Goal: Task Accomplishment & Management: Use online tool/utility

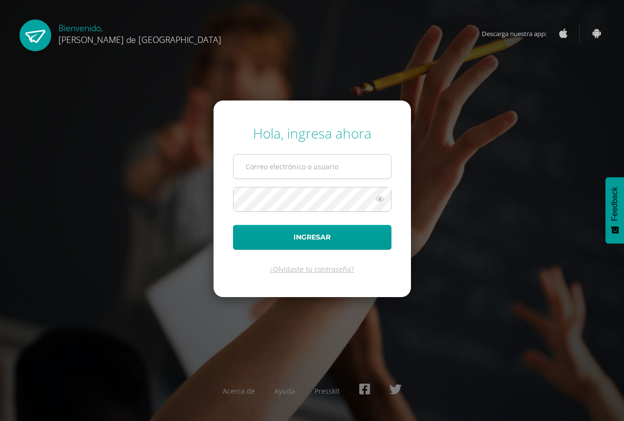
type input "[PERSON_NAME][EMAIL_ADDRESS][DOMAIN_NAME]"
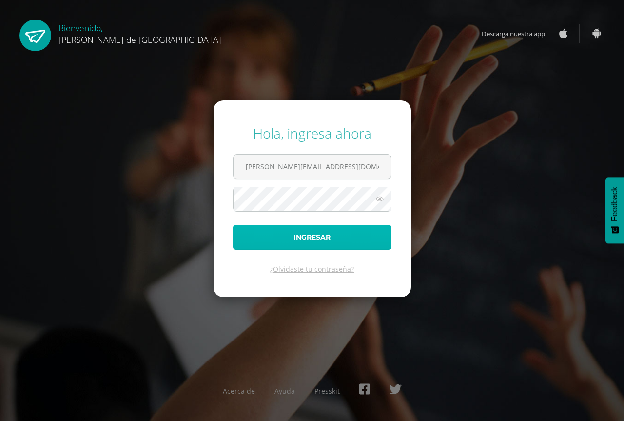
click at [301, 238] on button "Ingresar" at bounding box center [312, 237] width 159 height 25
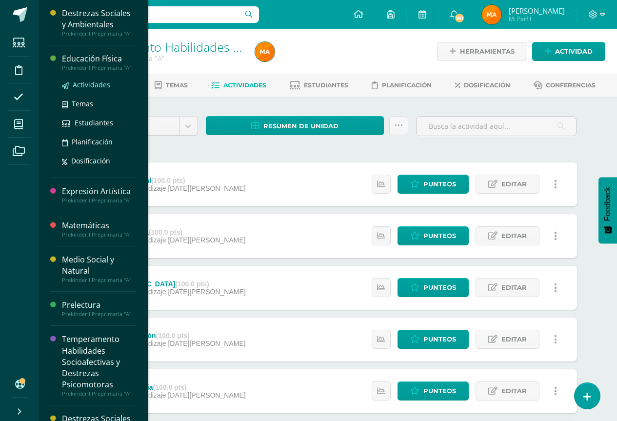
click at [76, 90] on link "Actividades" at bounding box center [99, 84] width 74 height 11
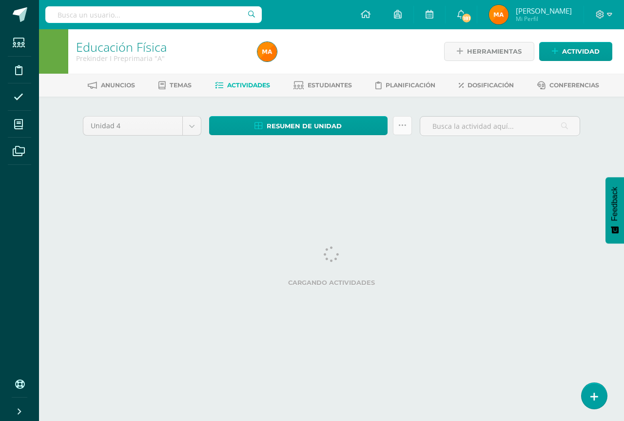
click at [405, 132] on link at bounding box center [402, 125] width 19 height 19
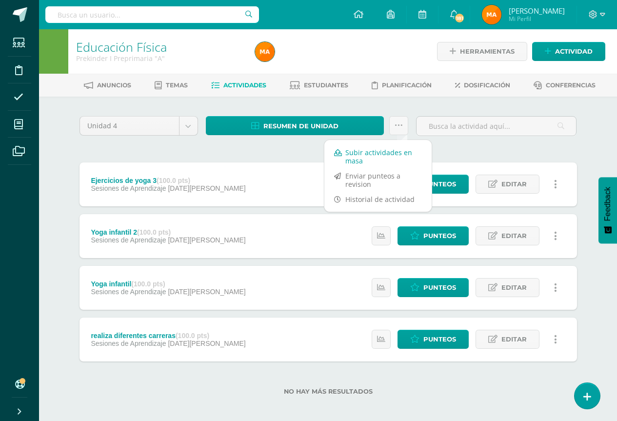
click at [357, 155] on link "Subir actividades en masa" at bounding box center [377, 156] width 107 height 23
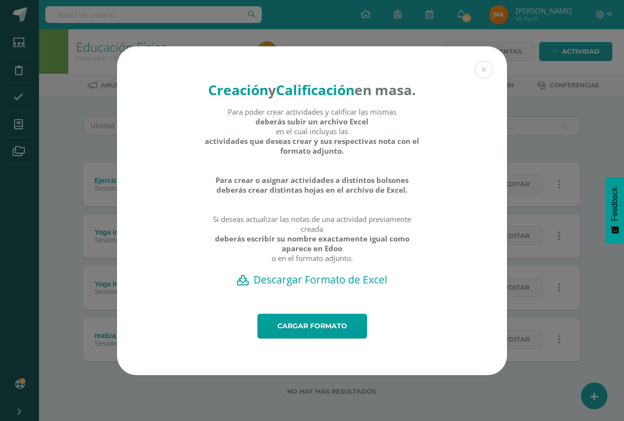
click at [324, 286] on h2 "Descargar Formato de Excel" at bounding box center [312, 280] width 356 height 14
click at [298, 328] on link "Cargar formato" at bounding box center [313, 326] width 110 height 25
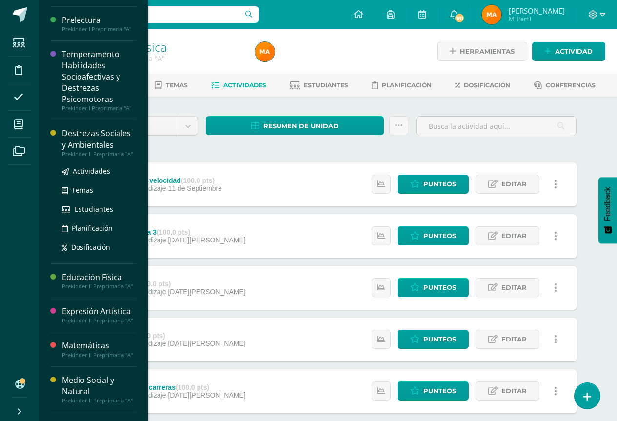
scroll to position [195, 0]
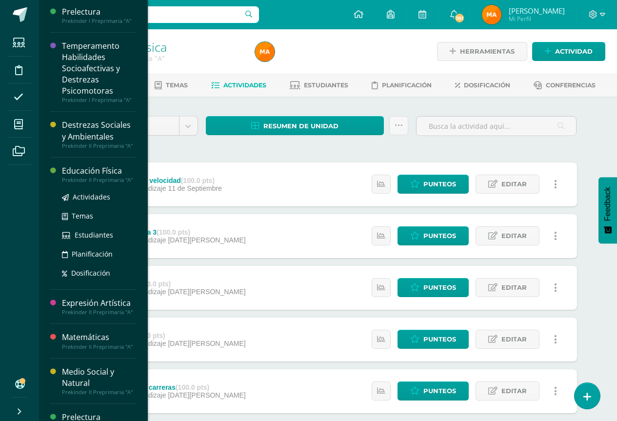
click at [105, 171] on div "Educación Física" at bounding box center [99, 170] width 74 height 11
click at [104, 197] on span "Actividades" at bounding box center [92, 196] width 38 height 9
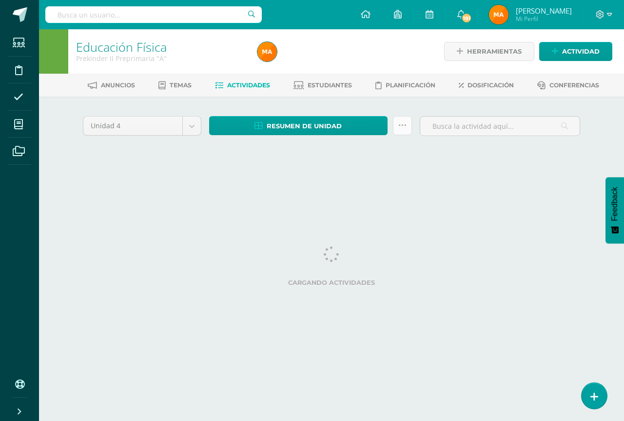
click at [407, 134] on link at bounding box center [402, 125] width 19 height 19
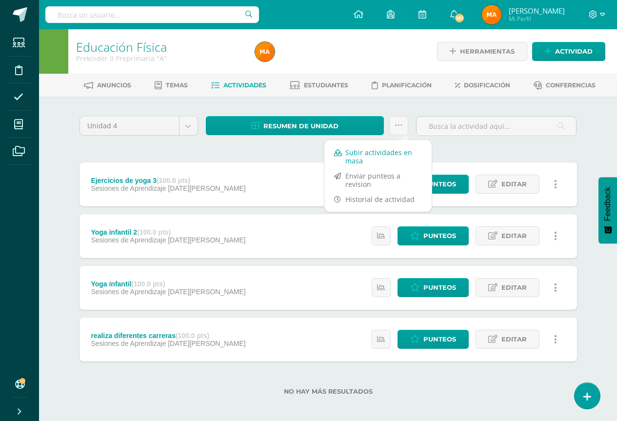
click at [361, 155] on link "Subir actividades en masa" at bounding box center [377, 156] width 107 height 23
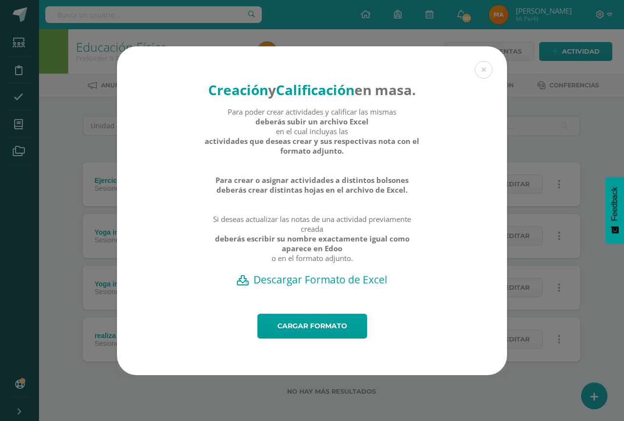
click at [278, 285] on h2 "Descargar Formato de Excel" at bounding box center [312, 280] width 356 height 14
click at [304, 338] on link "Cargar formato" at bounding box center [313, 326] width 110 height 25
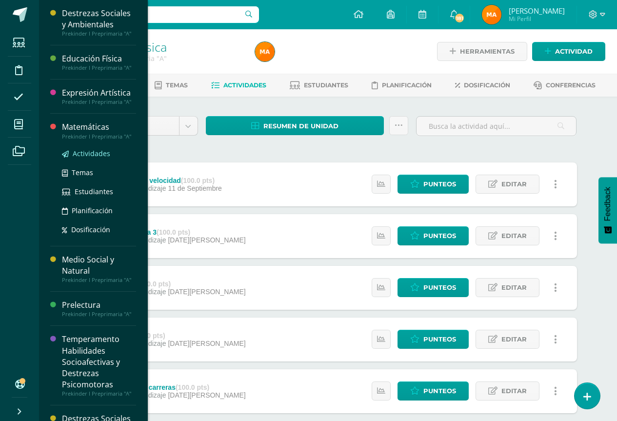
click at [96, 152] on span "Actividades" at bounding box center [92, 153] width 38 height 9
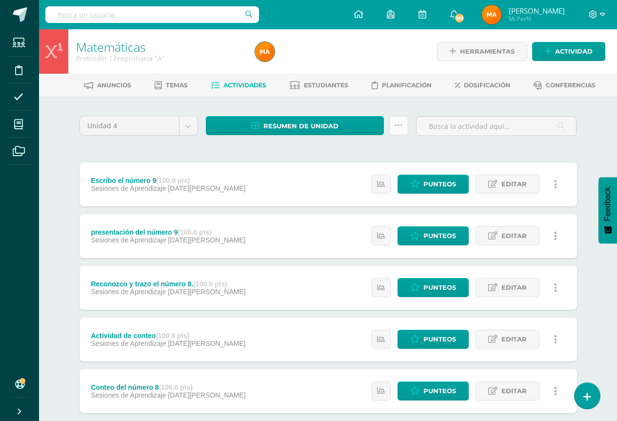
click at [406, 131] on link at bounding box center [398, 125] width 19 height 19
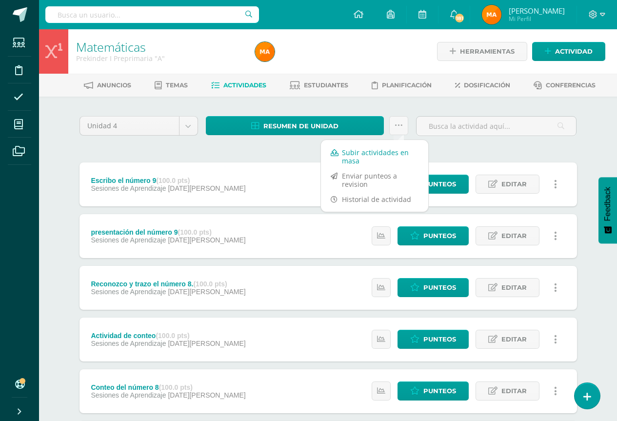
click at [353, 153] on link "Subir actividades en masa" at bounding box center [374, 156] width 107 height 23
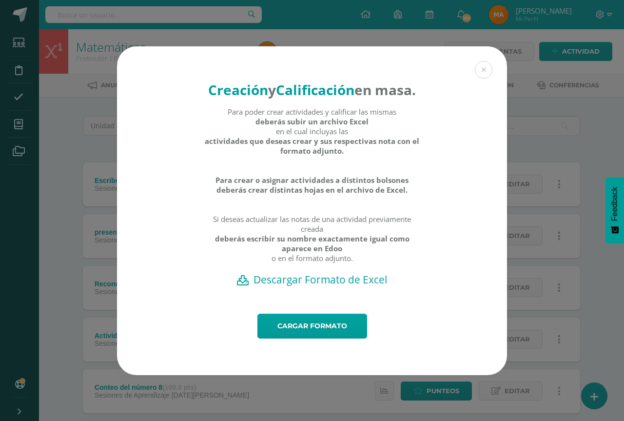
click at [379, 286] on h2 "Descargar Formato de Excel" at bounding box center [312, 280] width 356 height 14
click at [309, 327] on link "Cargar formato" at bounding box center [313, 326] width 110 height 25
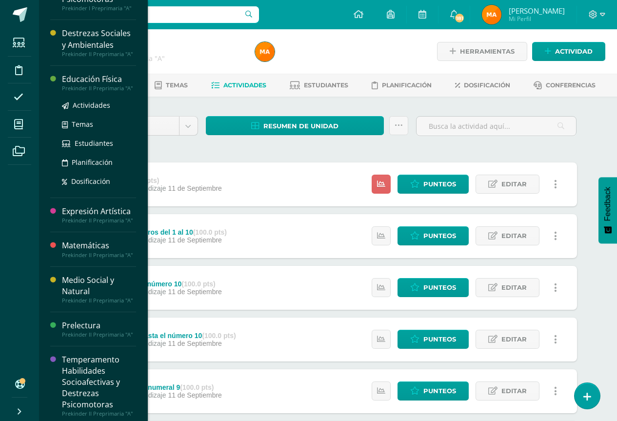
scroll to position [291, 0]
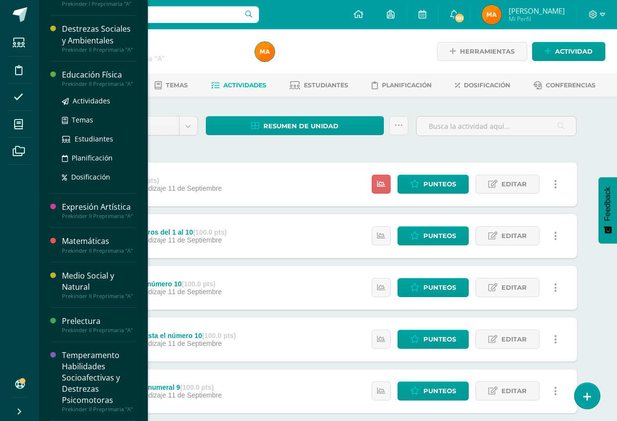
click at [87, 81] on div "Prekinder II Preprimaria "A"" at bounding box center [99, 83] width 74 height 7
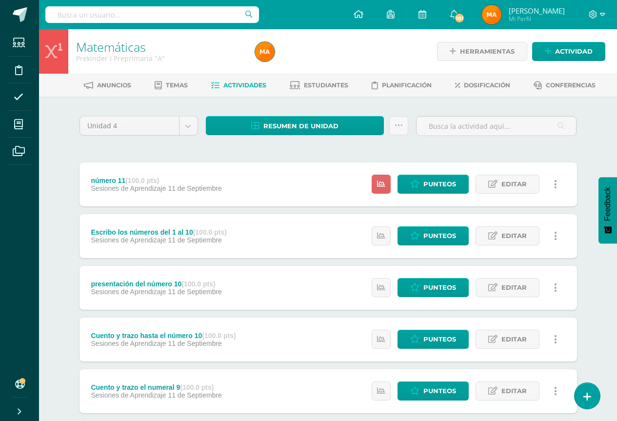
scroll to position [193, 0]
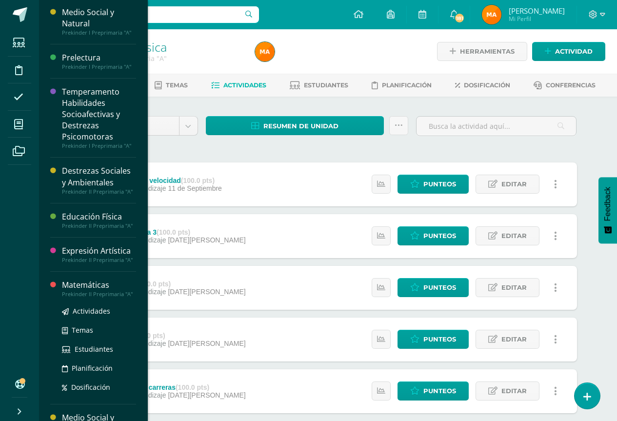
scroll to position [193, 0]
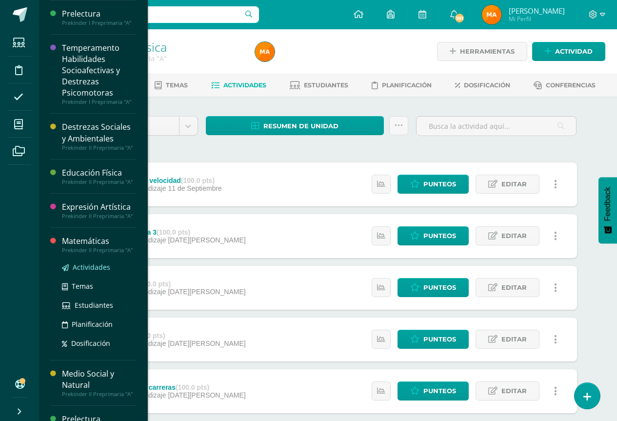
click at [98, 265] on span "Actividades" at bounding box center [92, 266] width 38 height 9
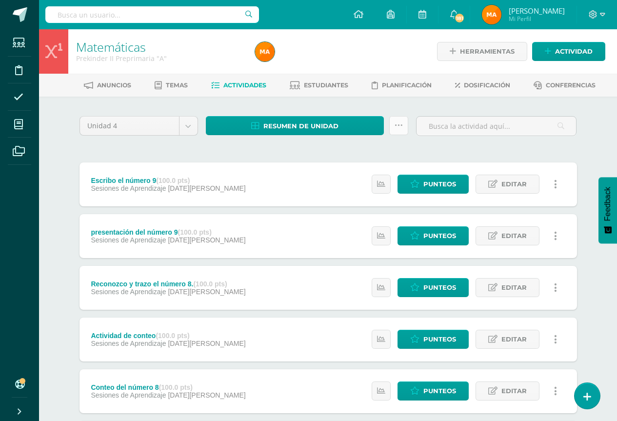
click at [391, 131] on link at bounding box center [398, 125] width 19 height 19
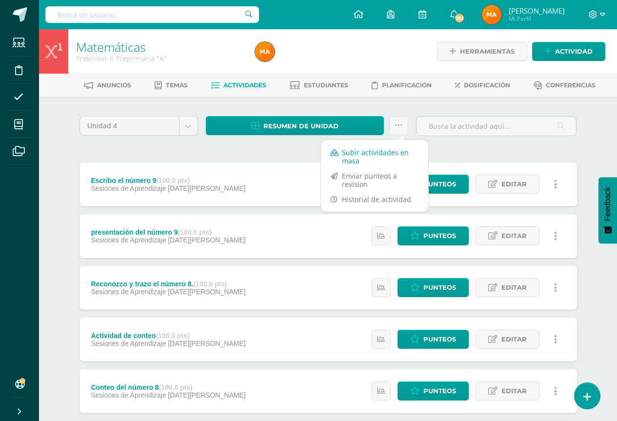
click at [349, 161] on link "Subir actividades en masa" at bounding box center [374, 156] width 107 height 23
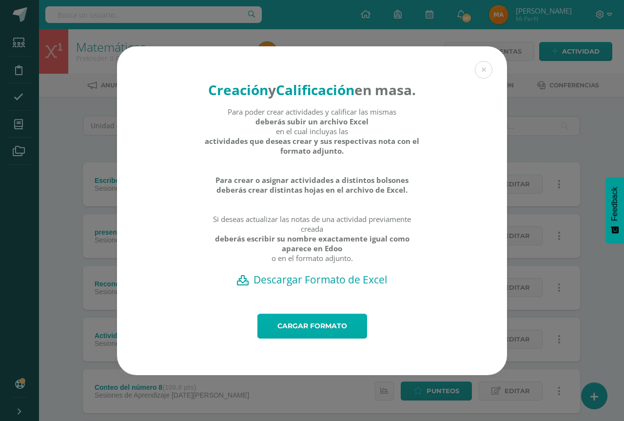
click at [329, 329] on link "Cargar formato" at bounding box center [313, 326] width 110 height 25
click at [331, 286] on h2 "Descargar Formato de Excel" at bounding box center [312, 280] width 356 height 14
click at [306, 329] on link "Cargar formato" at bounding box center [313, 326] width 110 height 25
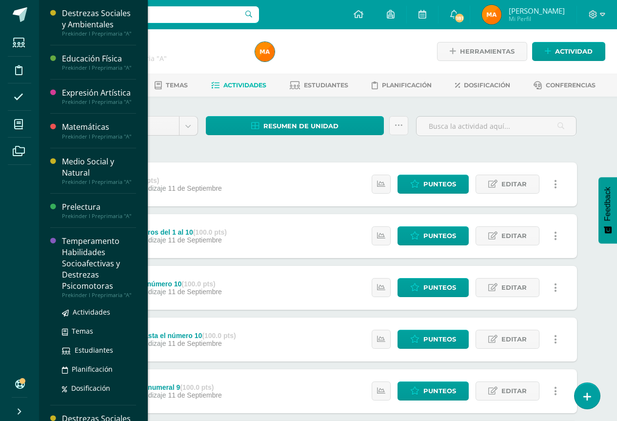
click at [85, 253] on div "Temperamento Habilidades Socioafectivas y Destrezas Psicomotoras" at bounding box center [99, 264] width 74 height 57
click at [82, 309] on span "Actividades" at bounding box center [92, 311] width 38 height 9
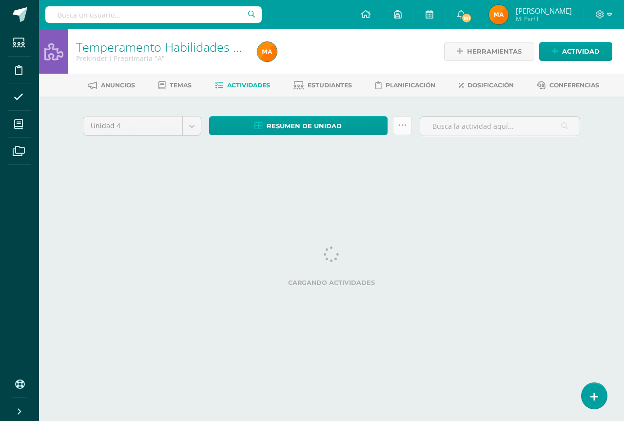
click at [404, 124] on icon at bounding box center [403, 125] width 8 height 8
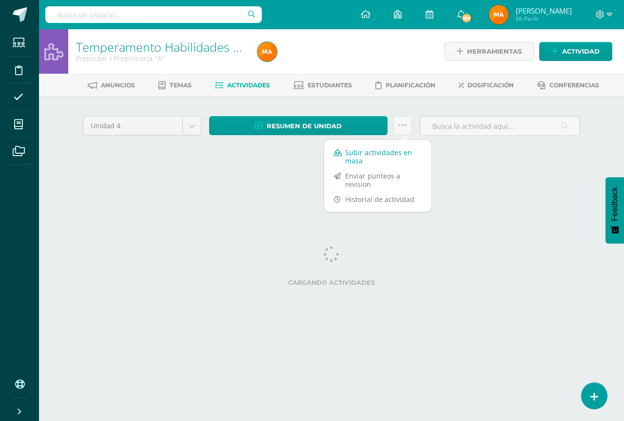
click at [362, 158] on link "Subir actividades en masa" at bounding box center [377, 156] width 107 height 23
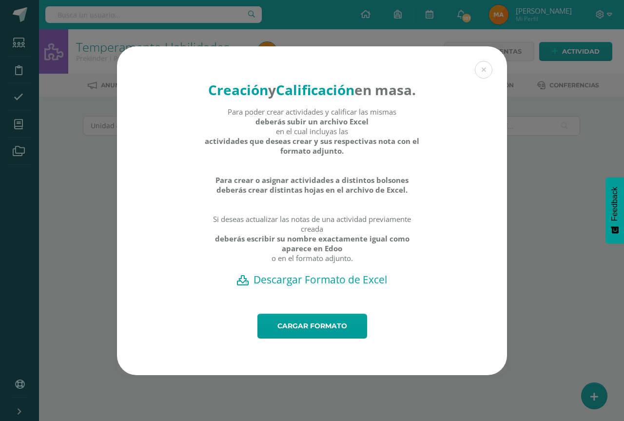
click at [292, 286] on h2 "Descargar Formato de Excel" at bounding box center [312, 280] width 356 height 14
click at [310, 336] on link "Cargar formato" at bounding box center [313, 326] width 110 height 25
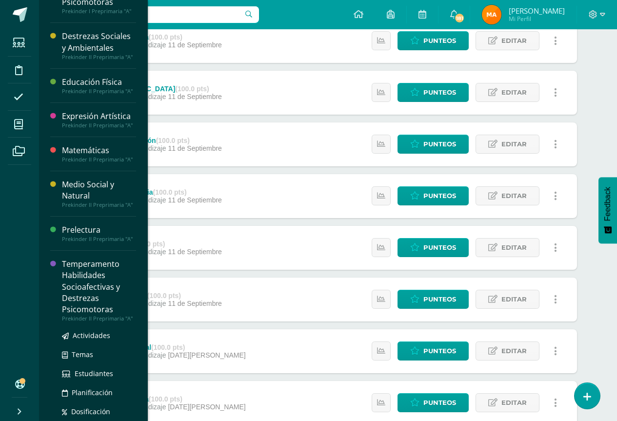
scroll to position [291, 0]
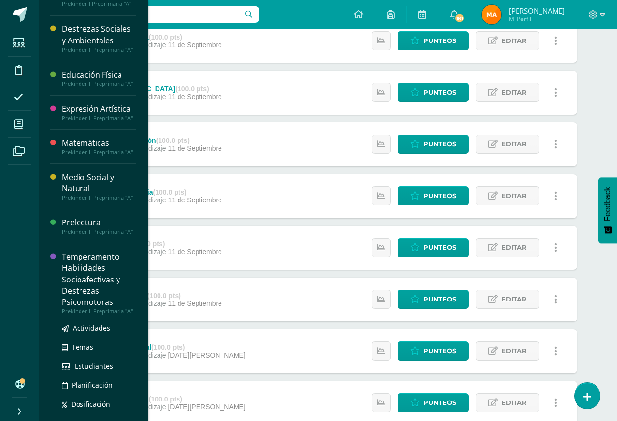
click at [81, 276] on div "Temperamento Habilidades Socioafectivas y Destrezas Psicomotoras" at bounding box center [99, 279] width 74 height 57
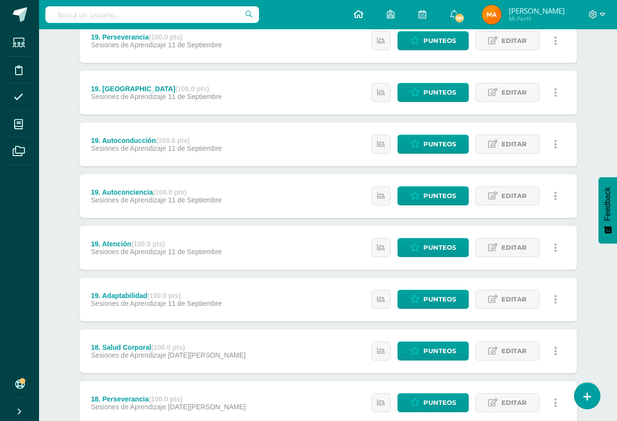
scroll to position [193, 0]
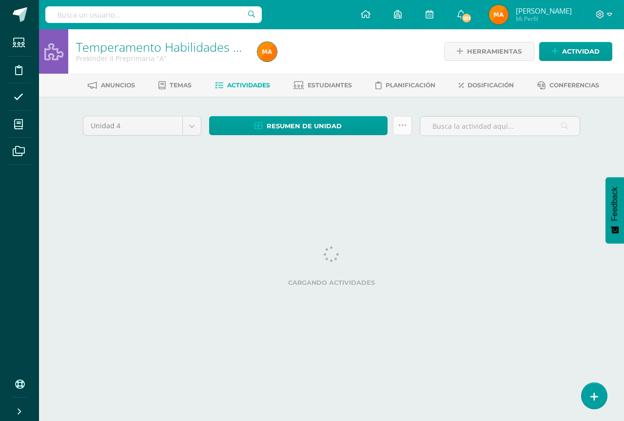
click at [404, 129] on icon at bounding box center [403, 125] width 8 height 8
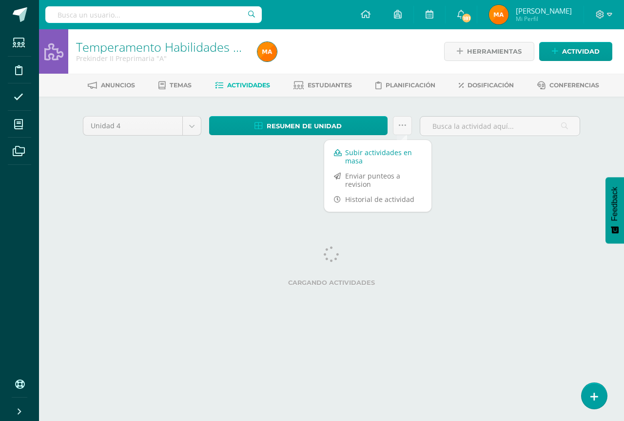
click at [385, 161] on link "Subir actividades en masa" at bounding box center [377, 156] width 107 height 23
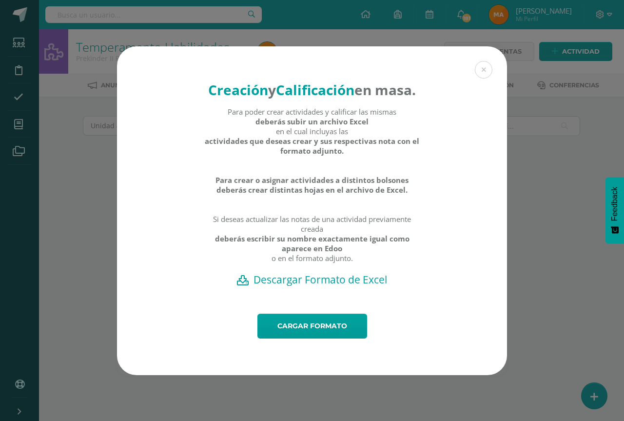
click at [302, 285] on h2 "Descargar Formato de Excel" at bounding box center [312, 280] width 356 height 14
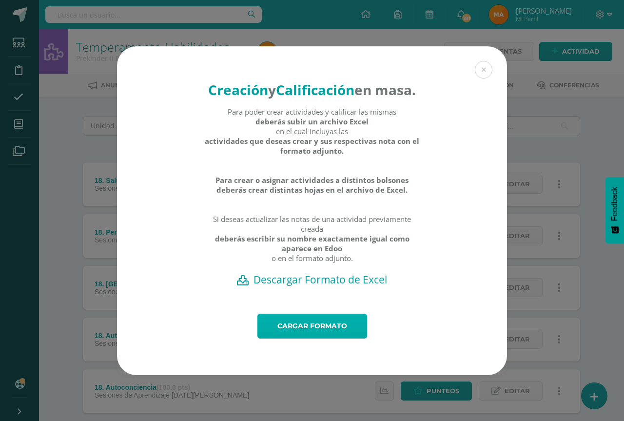
click at [320, 335] on link "Cargar formato" at bounding box center [313, 326] width 110 height 25
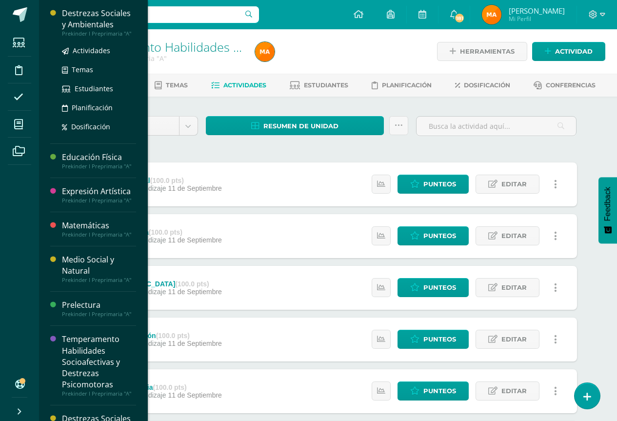
click at [115, 31] on div "Prekinder I Preprimaria "A"" at bounding box center [99, 33] width 74 height 7
click at [93, 49] on span "Actividades" at bounding box center [92, 50] width 38 height 9
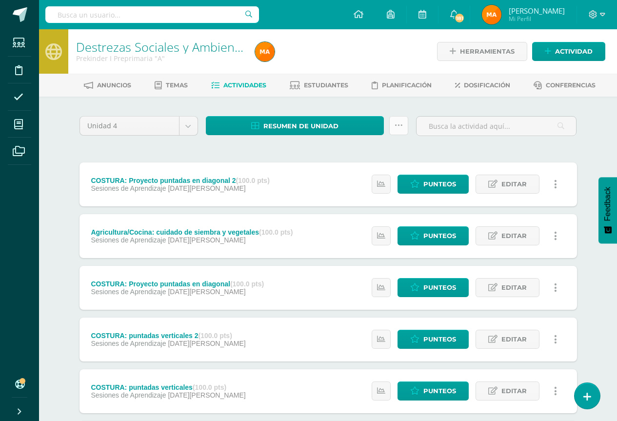
click at [399, 126] on icon at bounding box center [399, 125] width 8 height 8
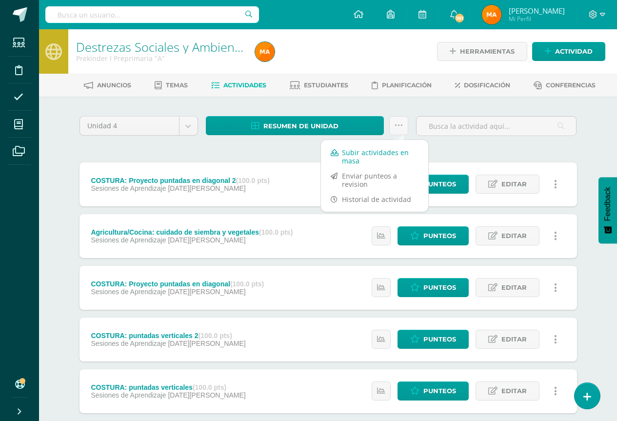
click at [380, 155] on link "Subir actividades en masa" at bounding box center [374, 156] width 107 height 23
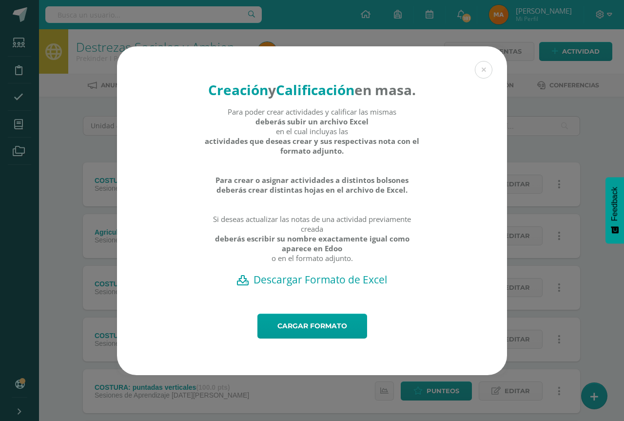
click at [298, 286] on h2 "Descargar Formato de Excel" at bounding box center [312, 280] width 356 height 14
click at [306, 339] on link "Cargar formato" at bounding box center [313, 326] width 110 height 25
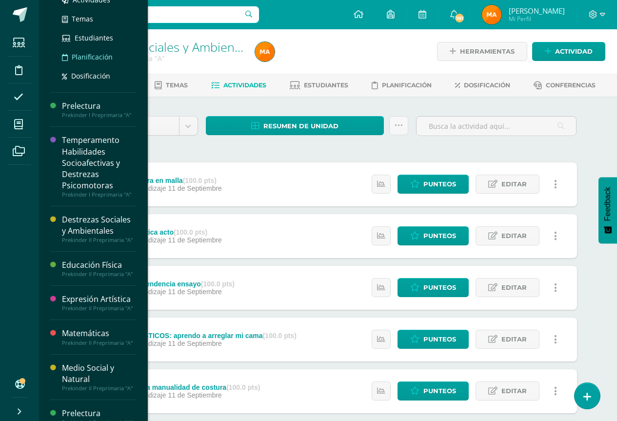
scroll to position [198, 0]
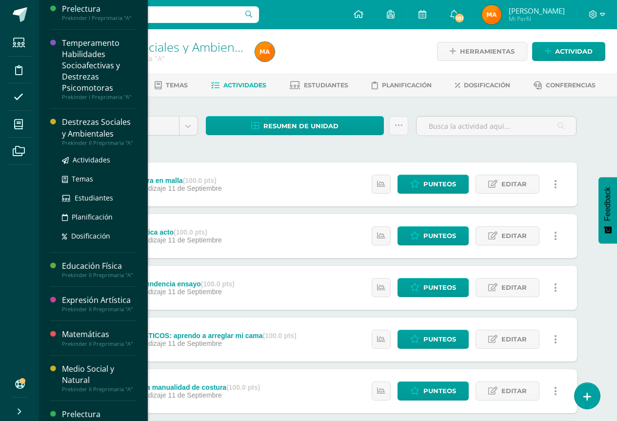
click at [89, 135] on div "Destrezas Sociales y Ambientales" at bounding box center [99, 128] width 74 height 22
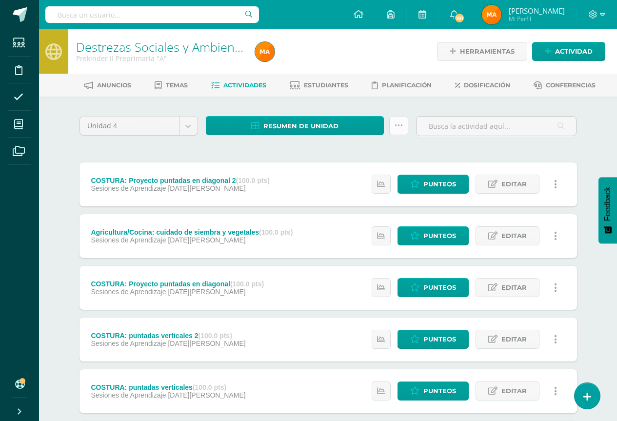
click at [400, 131] on link at bounding box center [398, 125] width 19 height 19
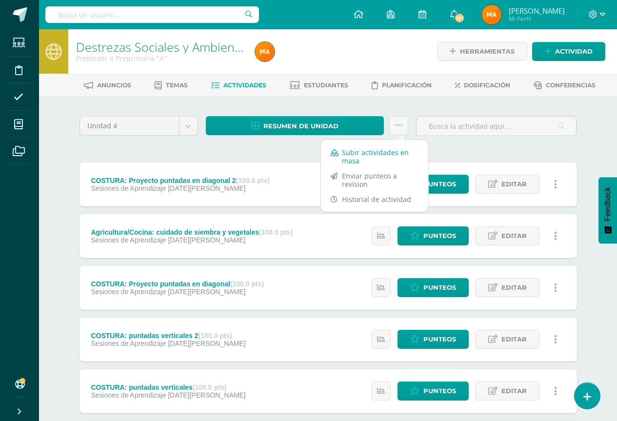
click at [367, 156] on link "Subir actividades en masa" at bounding box center [374, 156] width 107 height 23
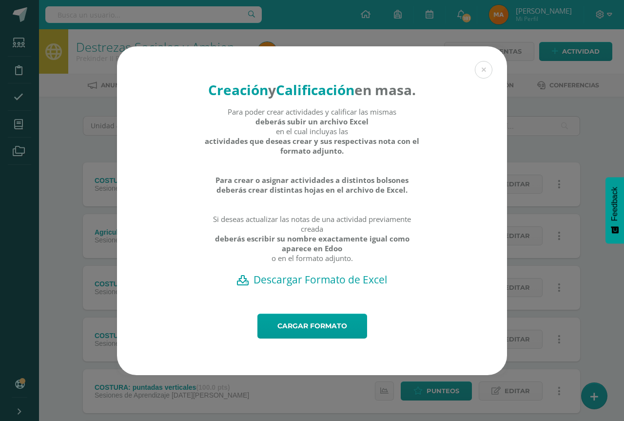
click at [310, 286] on h2 "Descargar Formato de Excel" at bounding box center [312, 280] width 356 height 14
click at [305, 339] on link "Cargar formato" at bounding box center [313, 326] width 110 height 25
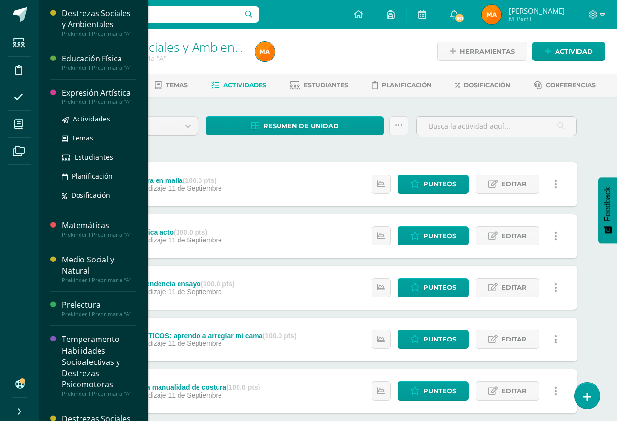
click at [82, 97] on div "Expresión Artística" at bounding box center [99, 92] width 74 height 11
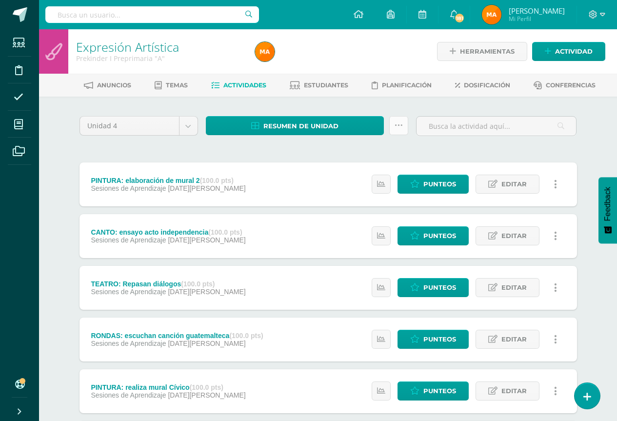
click at [400, 120] on link at bounding box center [398, 125] width 19 height 19
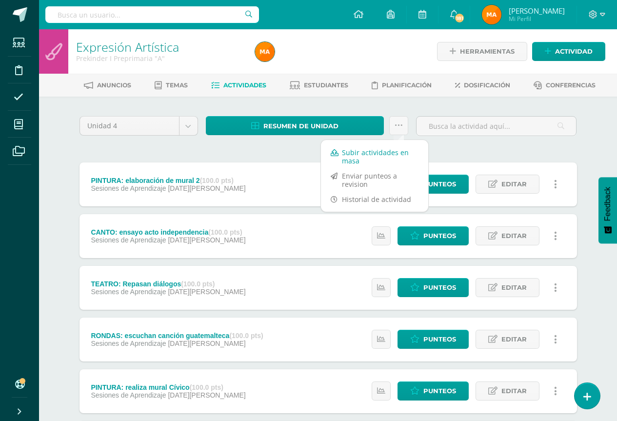
click at [383, 152] on link "Subir actividades en masa" at bounding box center [374, 156] width 107 height 23
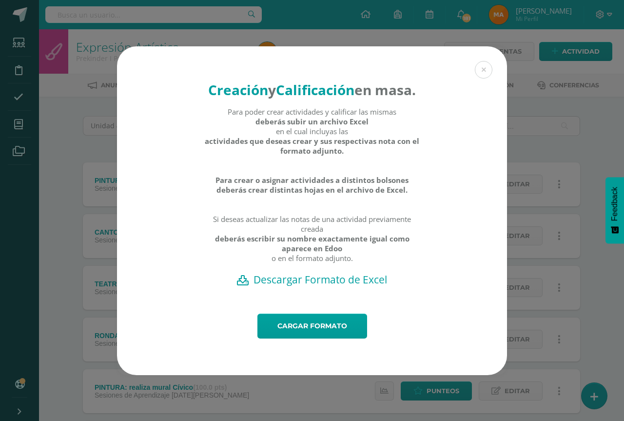
click at [308, 286] on h2 "Descargar Formato de Excel" at bounding box center [312, 280] width 356 height 14
click at [312, 332] on link "Cargar formato" at bounding box center [313, 326] width 110 height 25
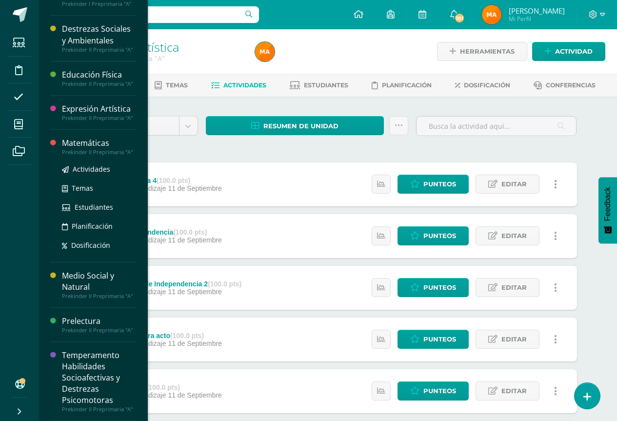
scroll to position [49, 0]
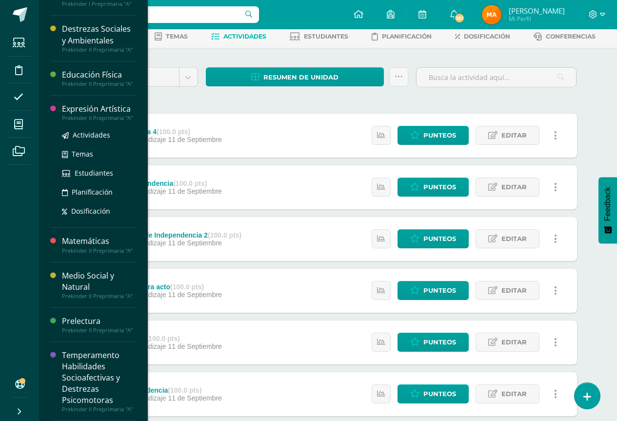
click at [113, 112] on div "Expresión Artística" at bounding box center [99, 108] width 74 height 11
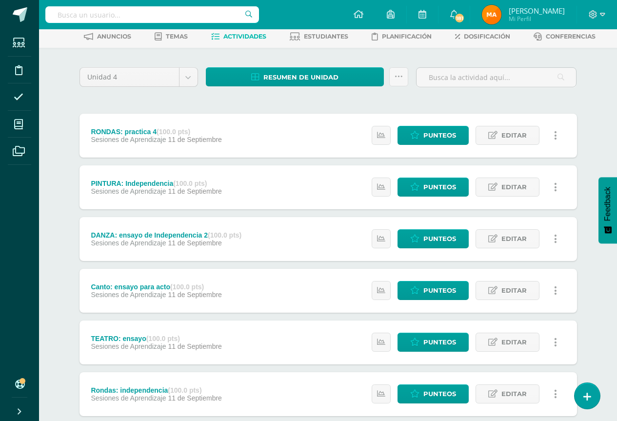
scroll to position [193, 0]
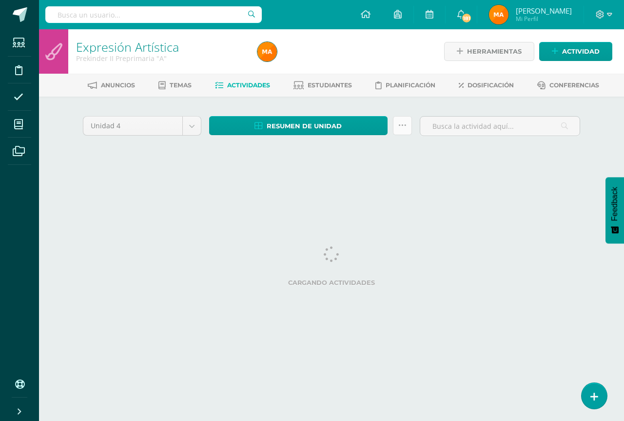
click at [398, 130] on link at bounding box center [402, 125] width 19 height 19
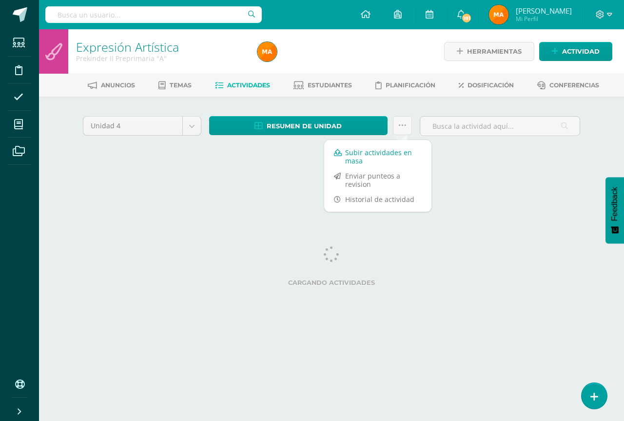
click at [369, 159] on link "Subir actividades en masa" at bounding box center [377, 156] width 107 height 23
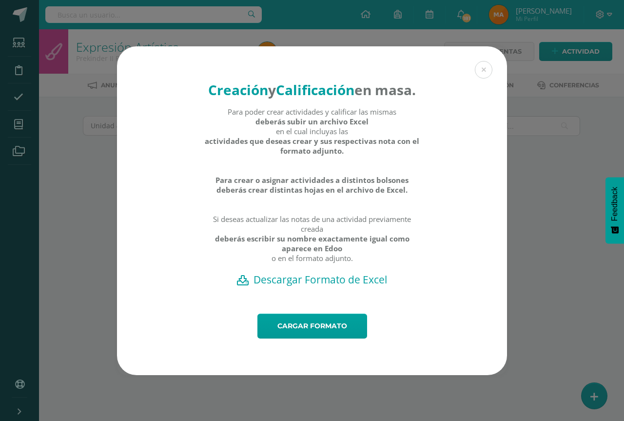
click at [301, 286] on h2 "Descargar Formato de Excel" at bounding box center [312, 280] width 356 height 14
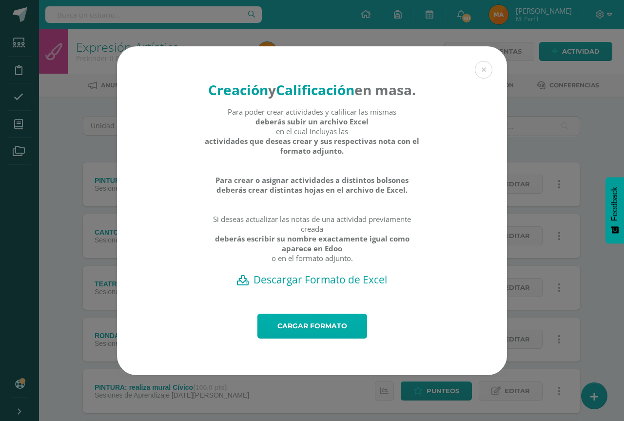
click at [284, 329] on link "Cargar formato" at bounding box center [313, 326] width 110 height 25
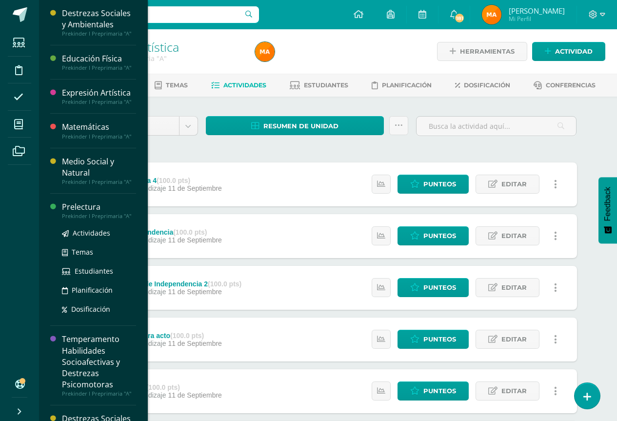
click at [120, 212] on div "Prelectura" at bounding box center [99, 206] width 74 height 11
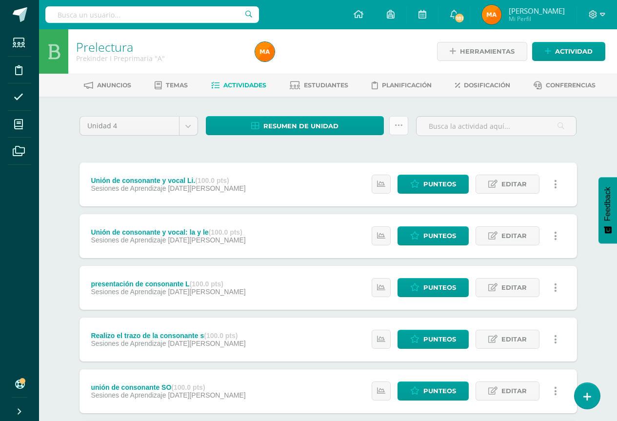
click at [398, 128] on icon at bounding box center [399, 125] width 8 height 8
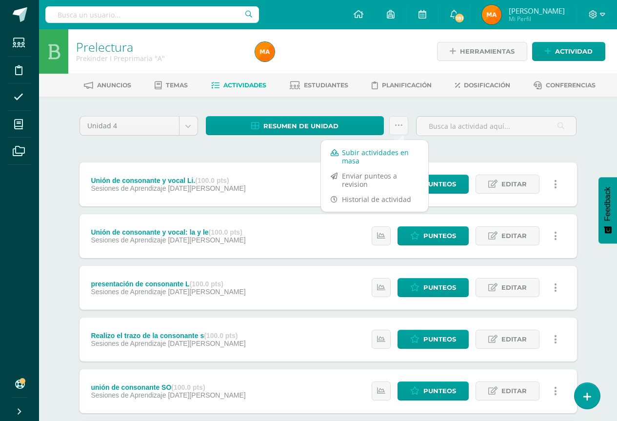
click at [382, 152] on link "Subir actividades en masa" at bounding box center [374, 156] width 107 height 23
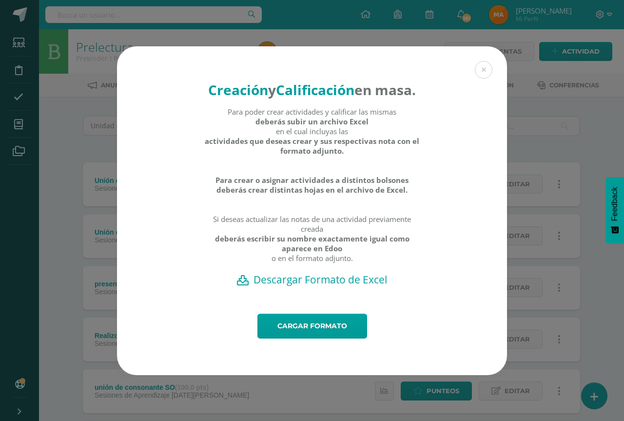
click at [290, 285] on h2 "Descargar Formato de Excel" at bounding box center [312, 280] width 356 height 14
click at [274, 334] on link "Cargar formato" at bounding box center [313, 326] width 110 height 25
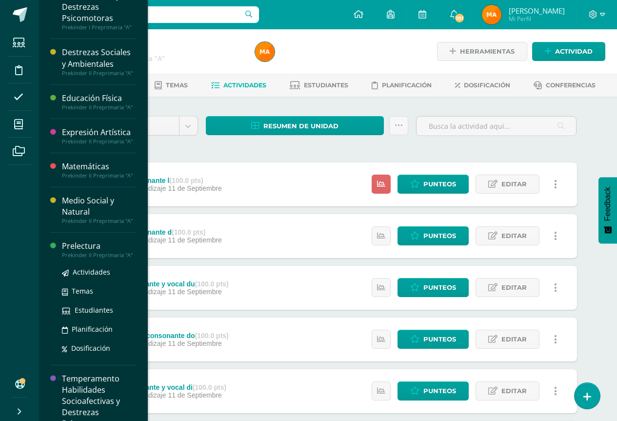
scroll to position [291, 0]
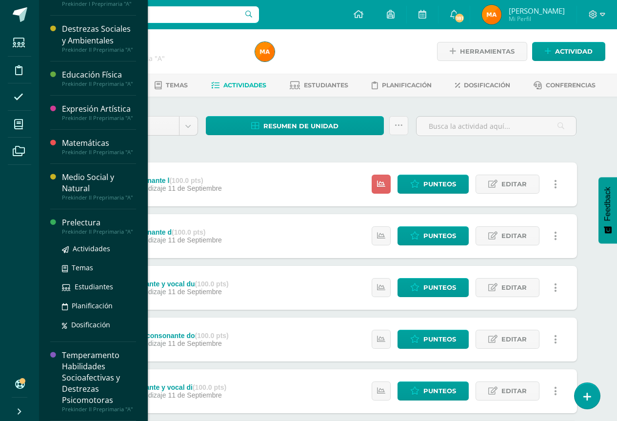
click at [100, 230] on div "Prekinder II Preprimaria "A"" at bounding box center [99, 231] width 74 height 7
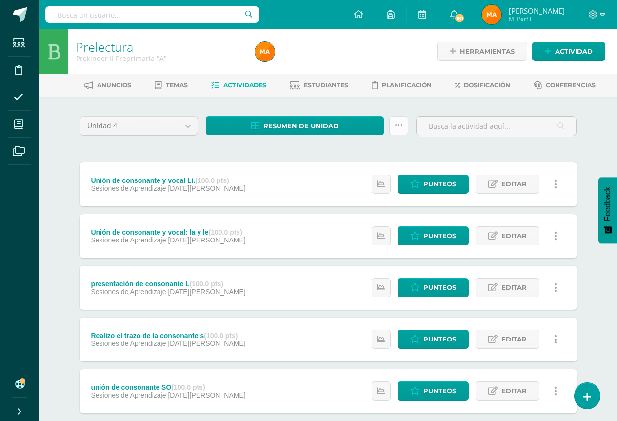
click at [389, 121] on link at bounding box center [398, 125] width 19 height 19
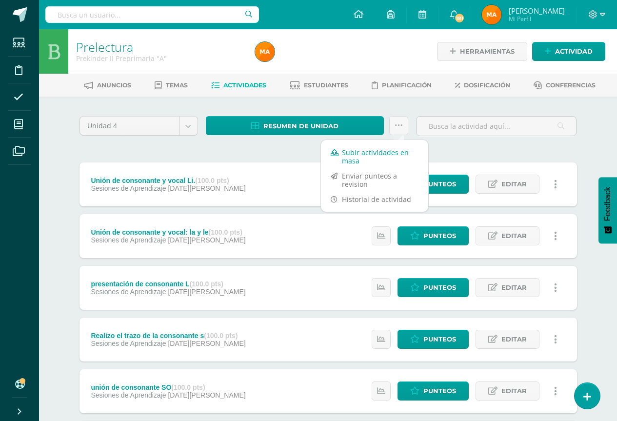
click at [362, 150] on link "Subir actividades en masa" at bounding box center [374, 156] width 107 height 23
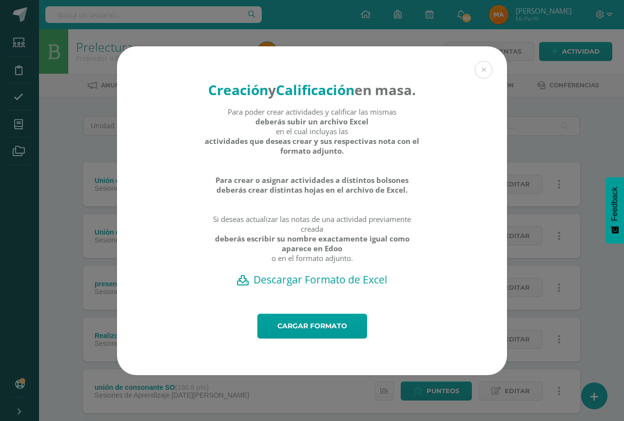
click at [293, 286] on h2 "Descargar Formato de Excel" at bounding box center [312, 280] width 356 height 14
click at [296, 339] on link "Cargar formato" at bounding box center [313, 326] width 110 height 25
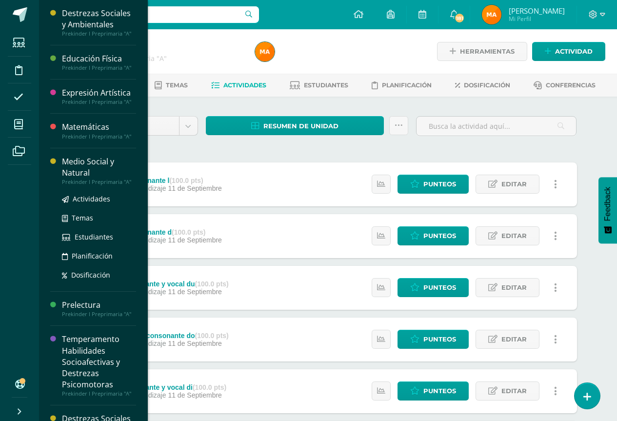
click at [95, 173] on div "Medio Social y Natural" at bounding box center [99, 167] width 74 height 22
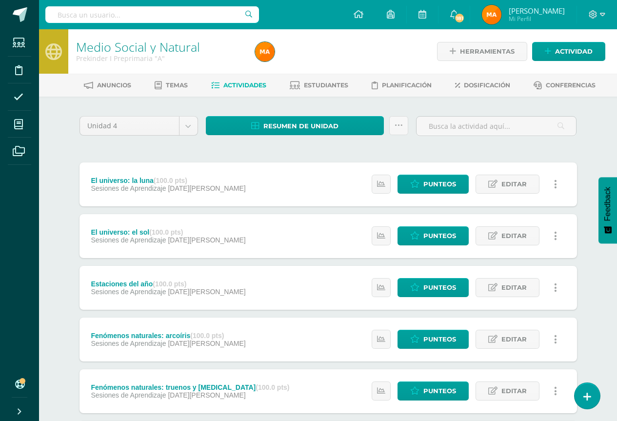
click at [389, 130] on div "Resumen de unidad Descargar como HTML Descargar como PDF Descargar como XLS Sub…" at bounding box center [307, 125] width 203 height 19
click at [397, 127] on icon at bounding box center [399, 125] width 8 height 8
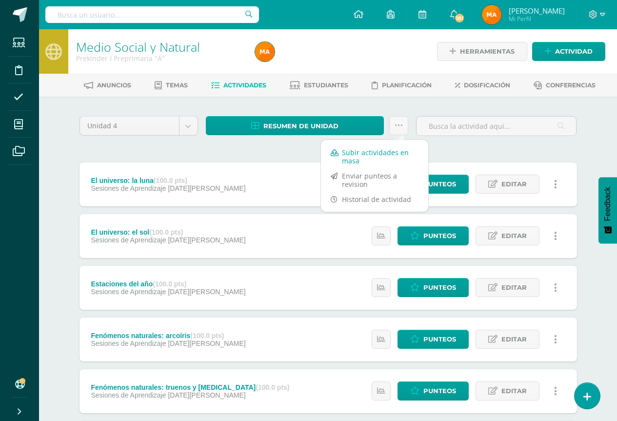
click at [369, 157] on link "Subir actividades en masa" at bounding box center [374, 156] width 107 height 23
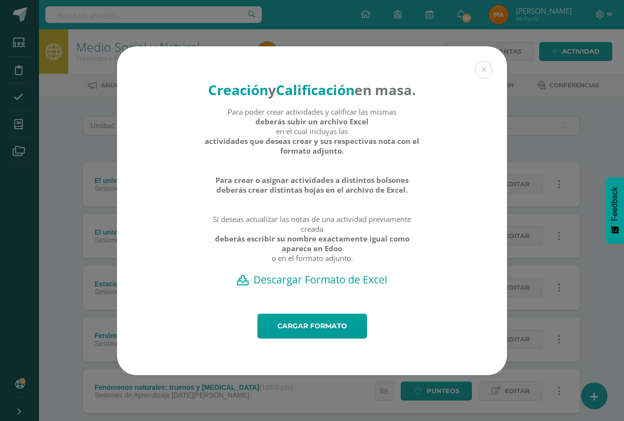
click at [305, 286] on h2 "Descargar Formato de Excel" at bounding box center [312, 280] width 356 height 14
click at [323, 336] on link "Cargar formato" at bounding box center [313, 326] width 110 height 25
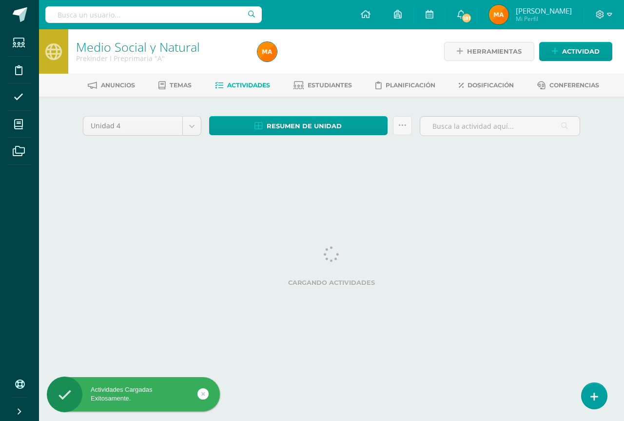
click at [19, 130] on span at bounding box center [19, 124] width 22 height 22
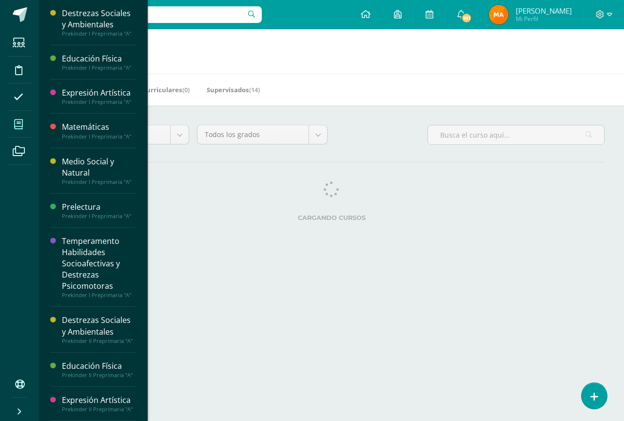
click at [24, 122] on span at bounding box center [19, 124] width 22 height 22
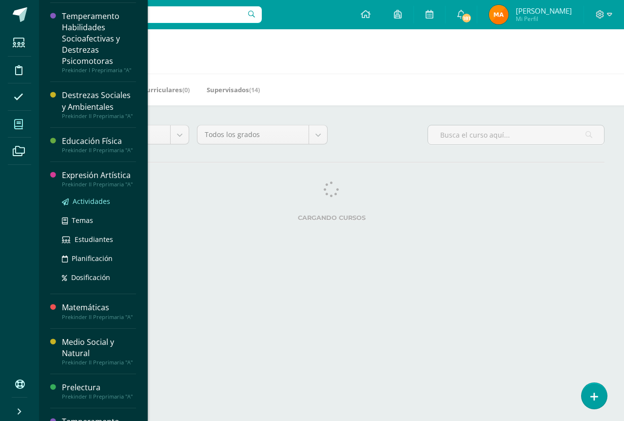
scroll to position [268, 0]
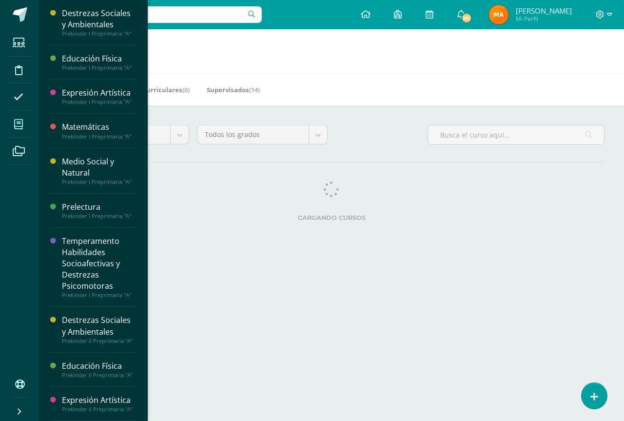
click at [15, 128] on icon at bounding box center [18, 125] width 9 height 10
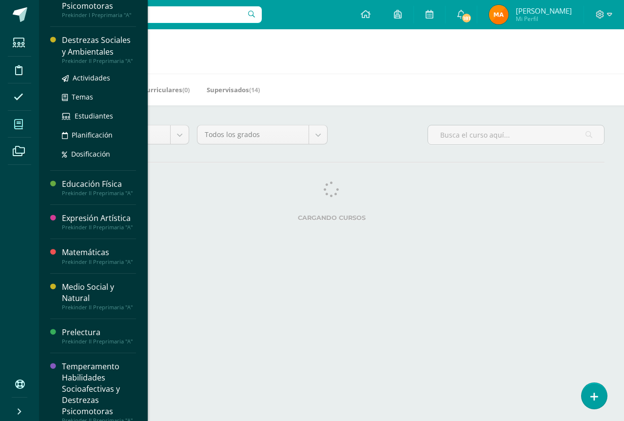
scroll to position [284, 0]
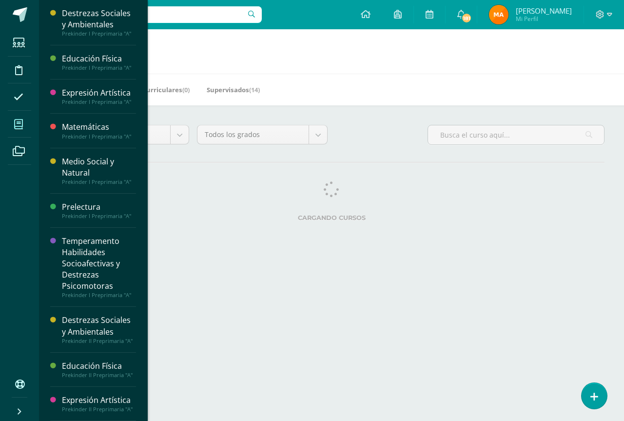
click at [20, 129] on icon at bounding box center [18, 125] width 9 height 10
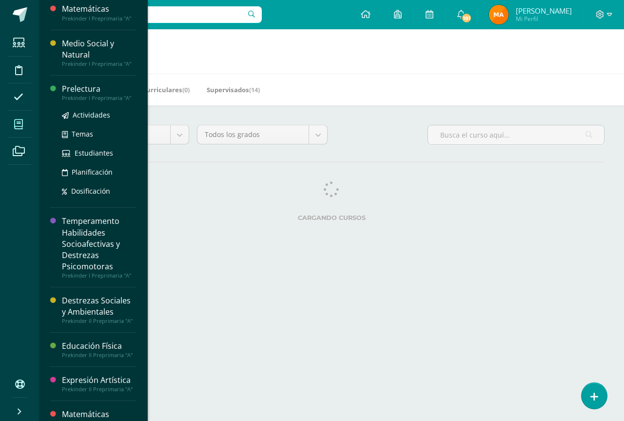
scroll to position [193, 0]
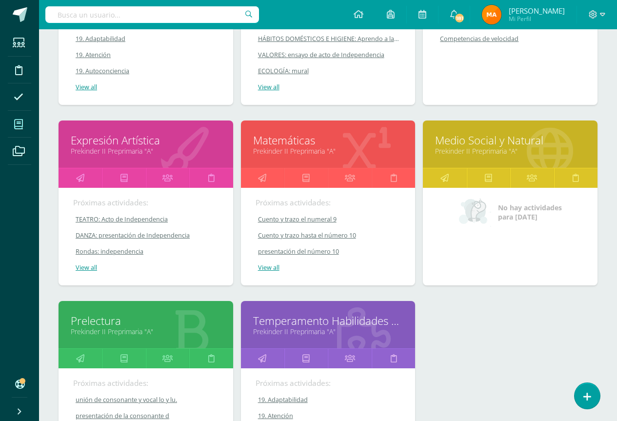
scroll to position [607, 0]
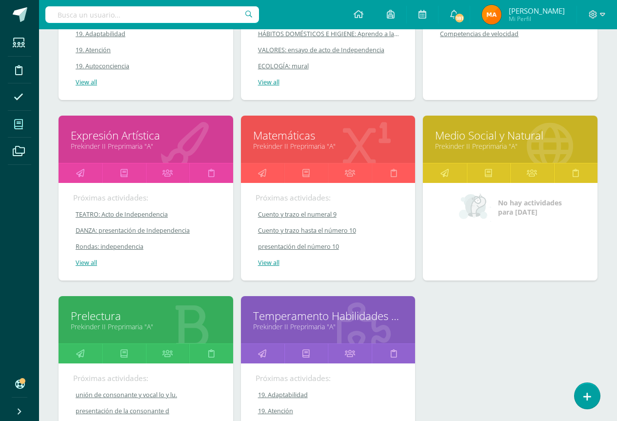
click at [511, 135] on link "Medio Social y Natural" at bounding box center [510, 135] width 150 height 15
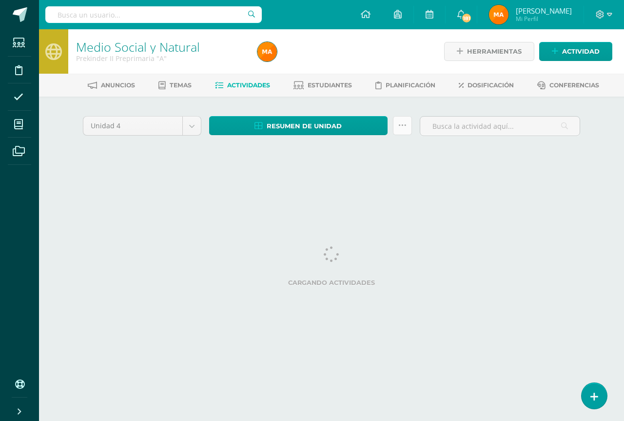
click at [399, 129] on icon at bounding box center [403, 125] width 8 height 8
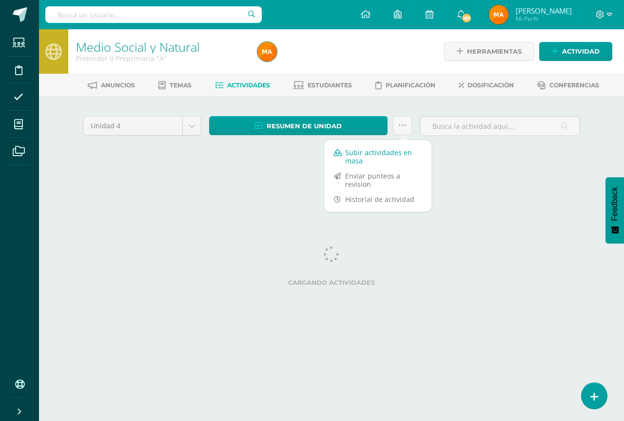
click at [395, 150] on link "Subir actividades en masa" at bounding box center [377, 156] width 107 height 23
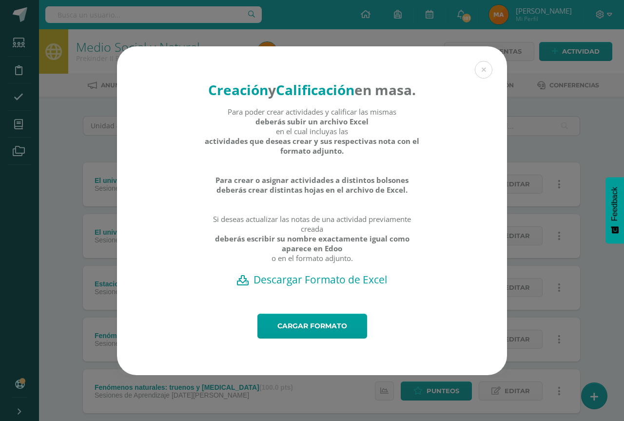
click at [333, 286] on h2 "Descargar Formato de Excel" at bounding box center [312, 280] width 356 height 14
click at [286, 339] on link "Cargar formato" at bounding box center [313, 326] width 110 height 25
